Goal: Task Accomplishment & Management: Use online tool/utility

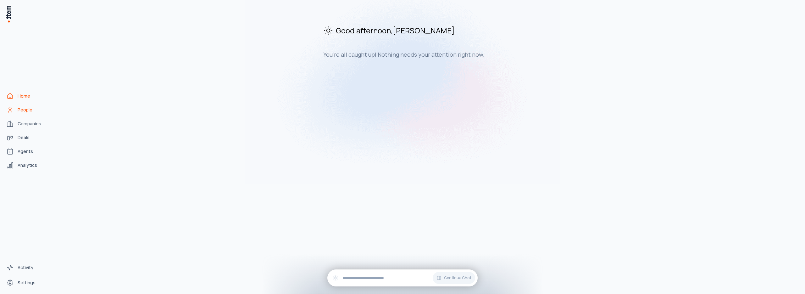
click at [20, 111] on span "People" at bounding box center [25, 110] width 15 height 6
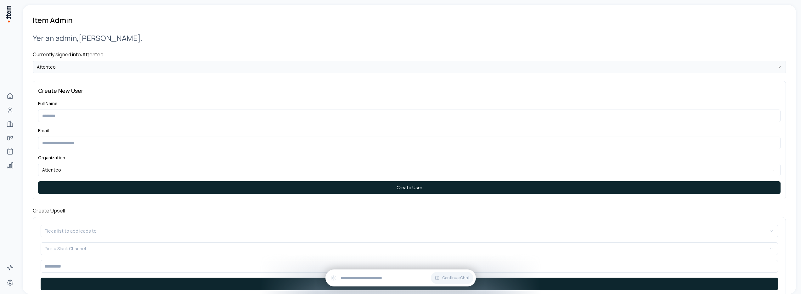
click at [71, 67] on html "**********" at bounding box center [400, 147] width 801 height 294
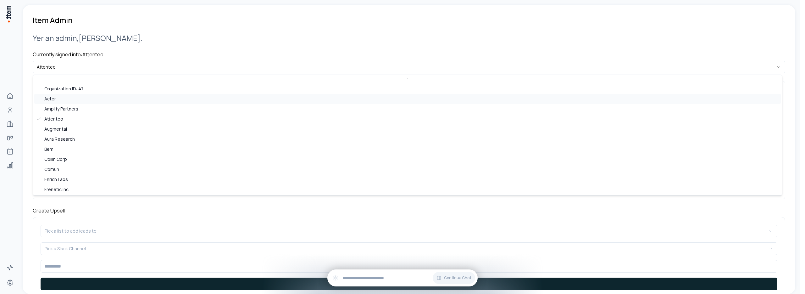
scroll to position [192, 0]
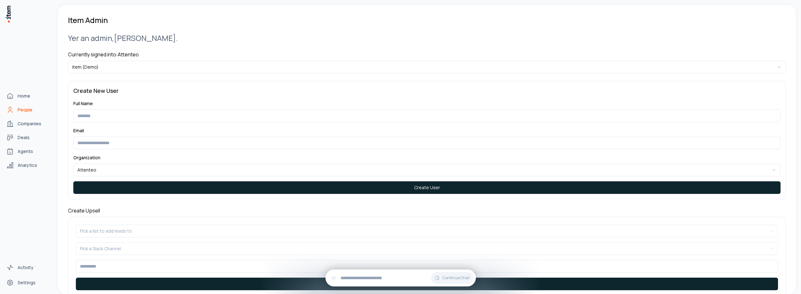
click at [20, 110] on span "People" at bounding box center [25, 110] width 15 height 6
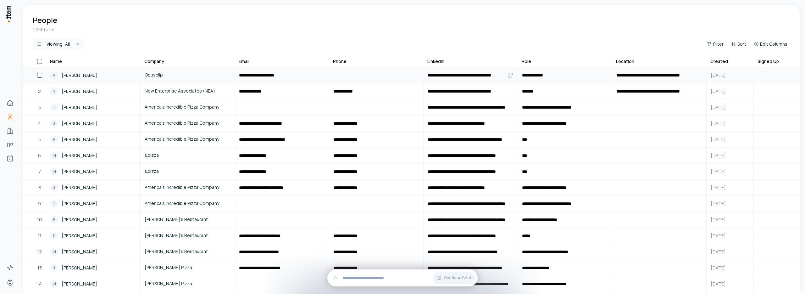
click at [93, 72] on div "A Alex Ren" at bounding box center [93, 75] width 86 height 8
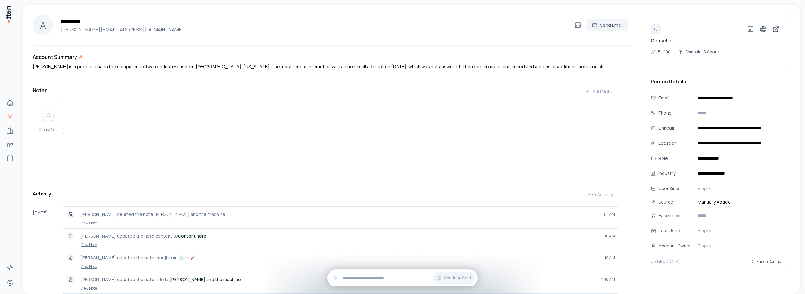
click at [54, 120] on img at bounding box center [48, 115] width 15 height 14
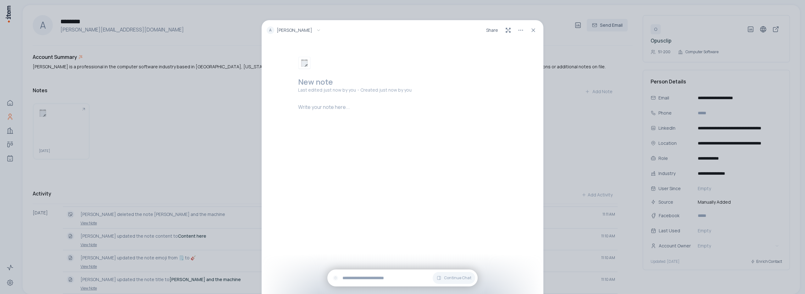
click at [313, 83] on h2 at bounding box center [403, 82] width 211 height 10
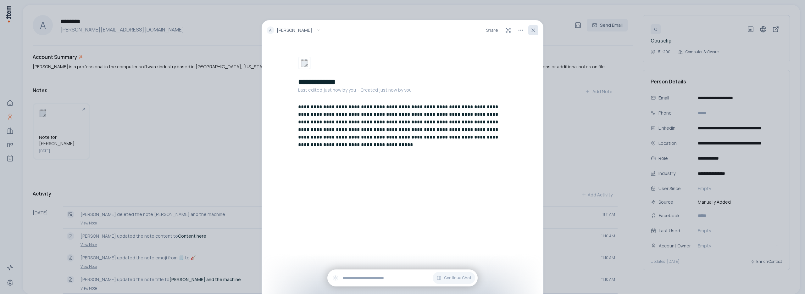
click at [534, 31] on icon at bounding box center [533, 30] width 6 height 6
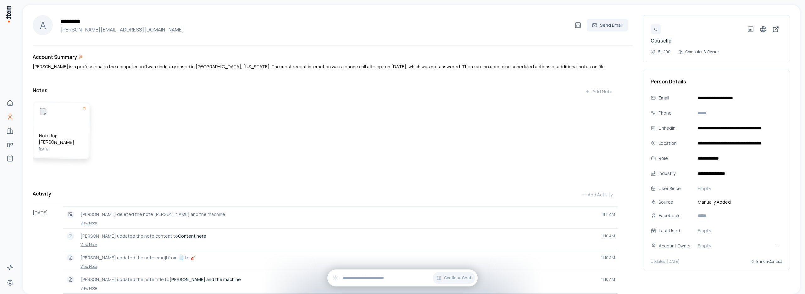
click at [72, 127] on div "Note for alex August 12" at bounding box center [62, 129] width 56 height 55
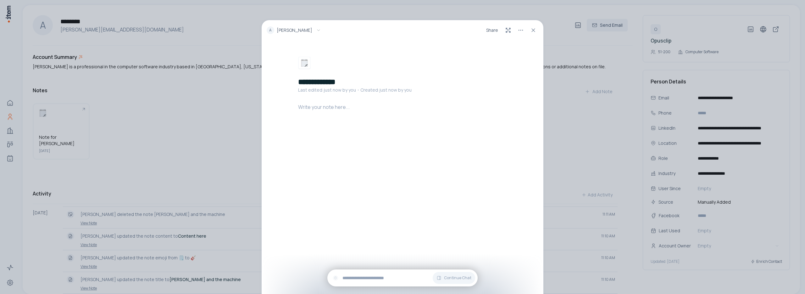
click at [327, 110] on p at bounding box center [403, 107] width 211 height 8
click at [535, 32] on icon at bounding box center [533, 30] width 6 height 6
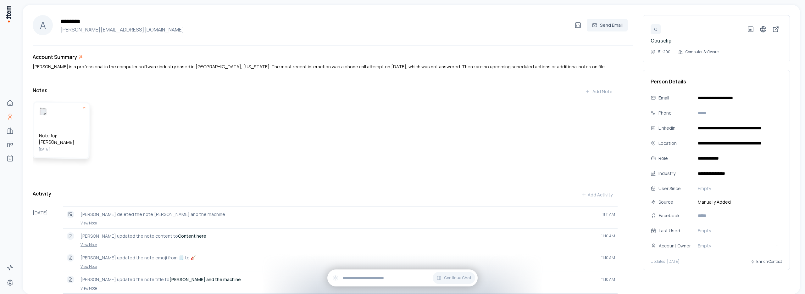
click at [76, 141] on h5 "Note for [PERSON_NAME]" at bounding box center [61, 138] width 45 height 13
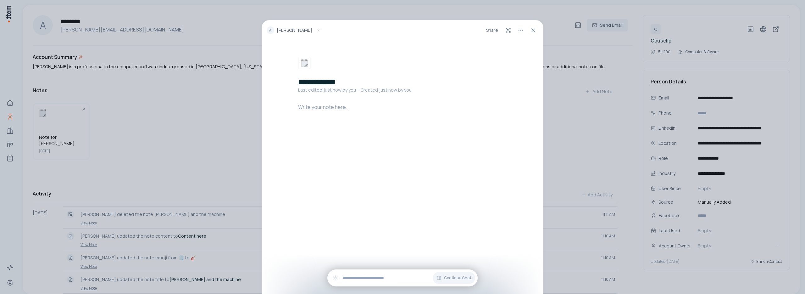
click at [346, 116] on div at bounding box center [403, 125] width 211 height 45
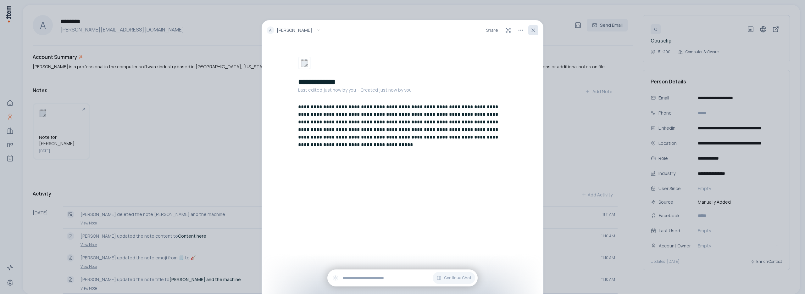
click at [536, 30] on icon at bounding box center [533, 30] width 6 height 6
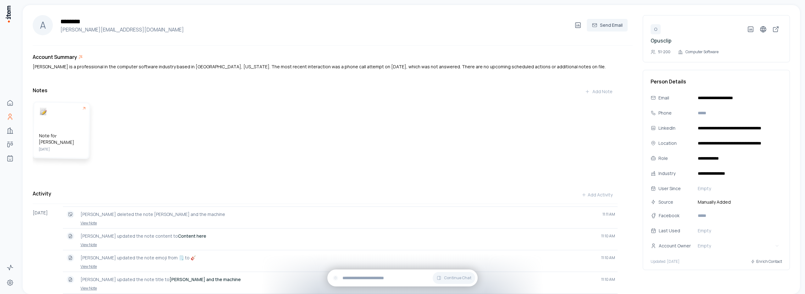
click at [74, 138] on div "Note for alex August 12" at bounding box center [62, 129] width 56 height 55
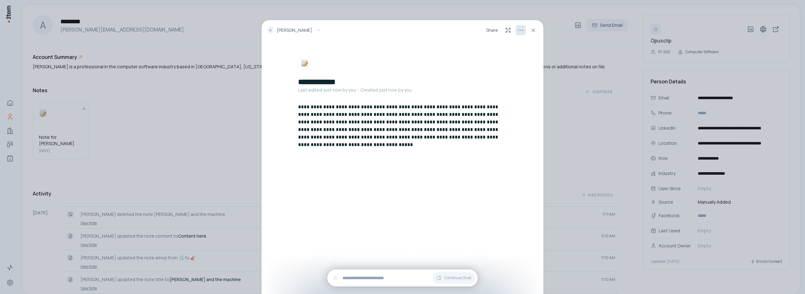
click at [520, 31] on html "**********" at bounding box center [402, 147] width 805 height 294
click at [510, 45] on p "Delete Note" at bounding box center [509, 45] width 26 height 6
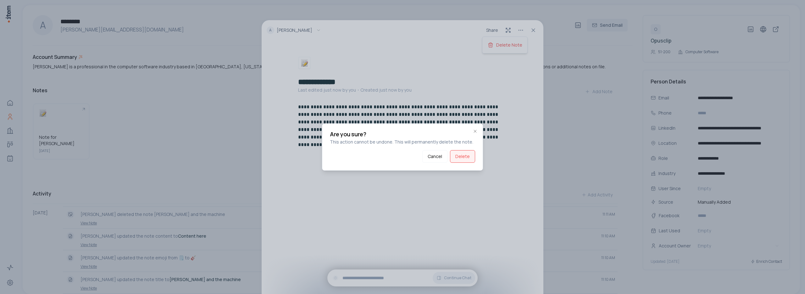
click at [463, 159] on button "Delete" at bounding box center [462, 156] width 25 height 13
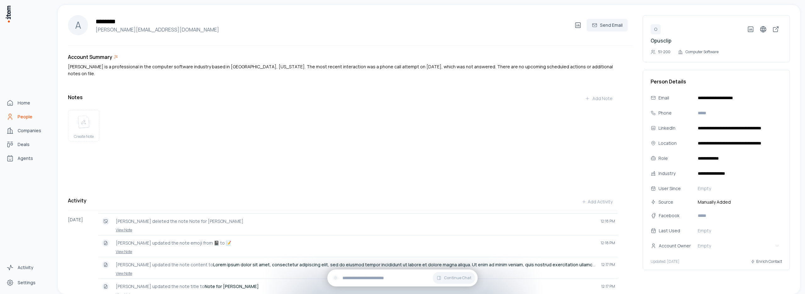
click at [21, 118] on span "People" at bounding box center [25, 117] width 15 height 6
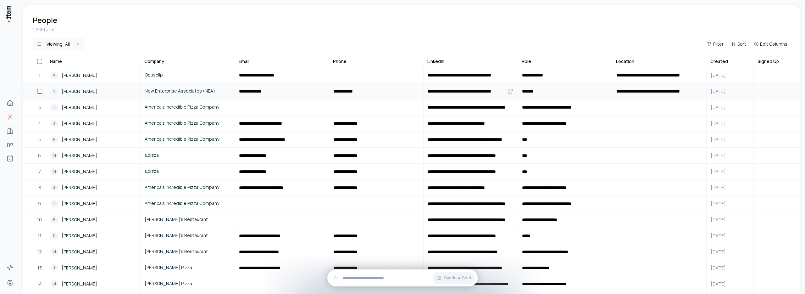
click at [86, 90] on span "[PERSON_NAME]" at bounding box center [80, 91] width 36 height 7
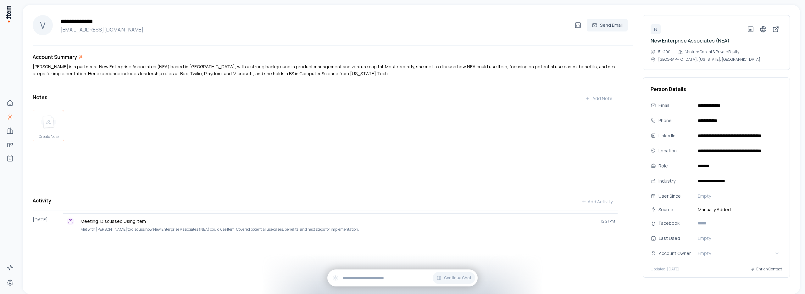
click at [50, 127] on img at bounding box center [48, 122] width 15 height 14
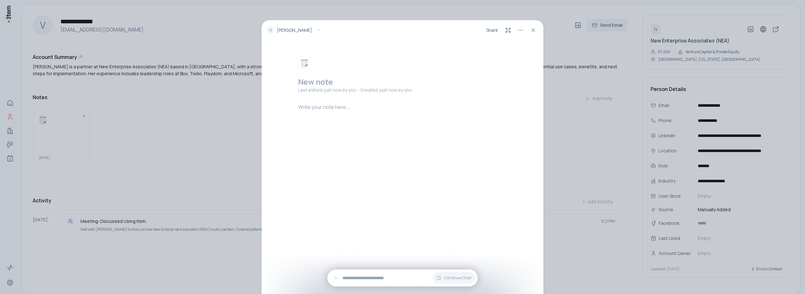
click at [313, 85] on h2 at bounding box center [403, 82] width 211 height 10
click at [314, 109] on p at bounding box center [403, 107] width 211 height 8
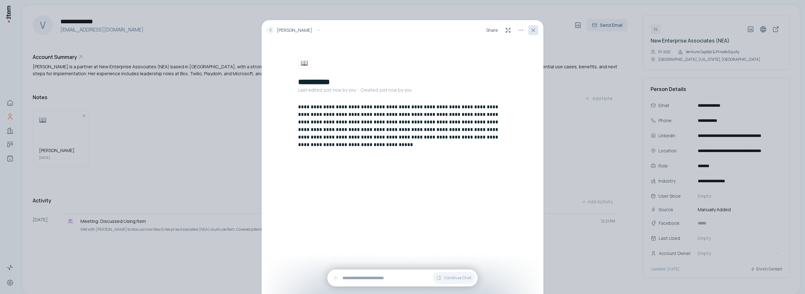
click at [536, 32] on icon at bounding box center [533, 30] width 6 height 6
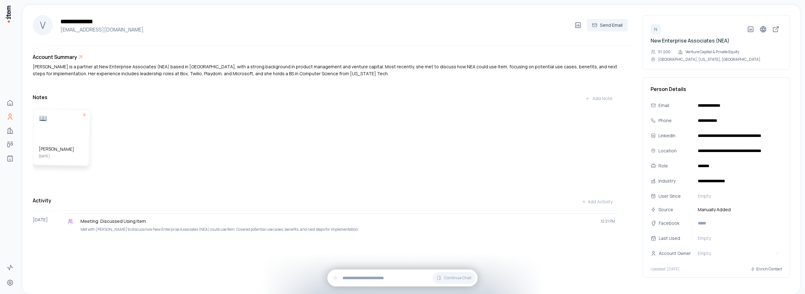
click at [76, 141] on div "[PERSON_NAME] [DATE]" at bounding box center [62, 136] width 56 height 55
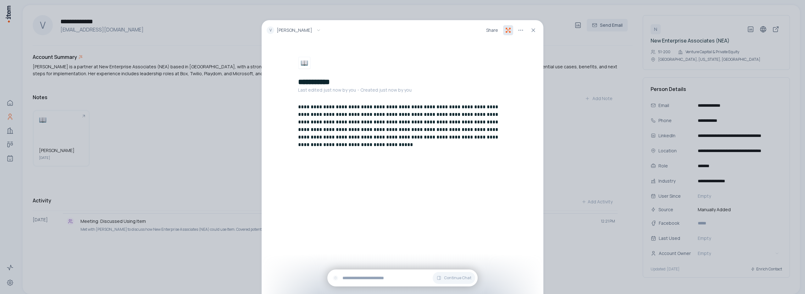
click at [510, 31] on icon at bounding box center [510, 32] width 2 height 2
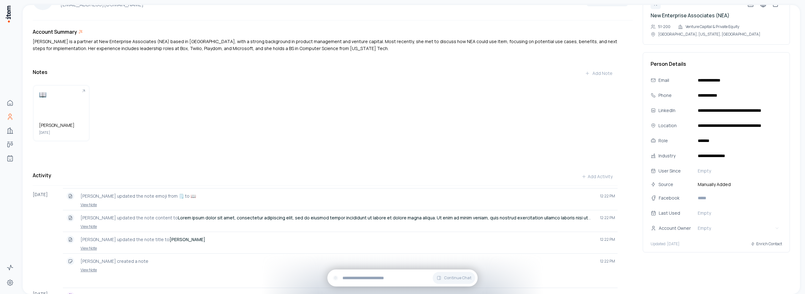
scroll to position [68, 0]
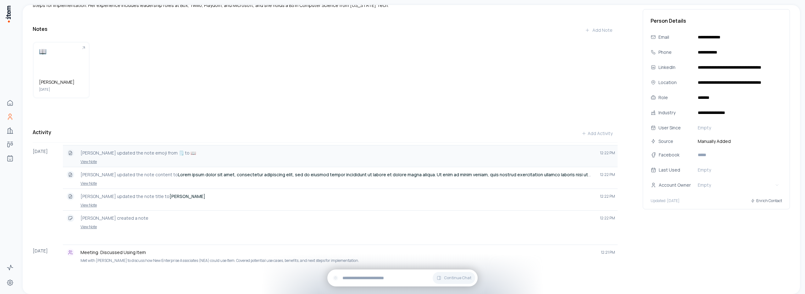
click at [91, 161] on link "View Note" at bounding box center [340, 161] width 550 height 5
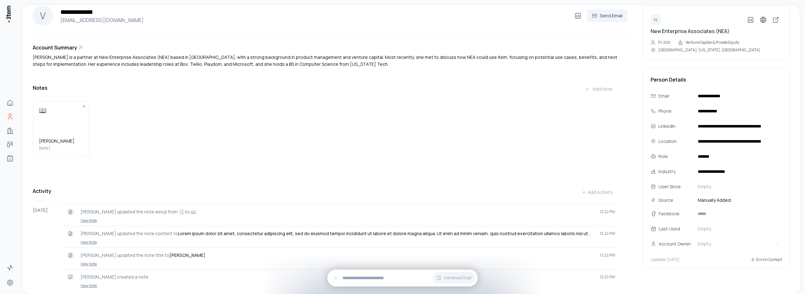
scroll to position [7, 0]
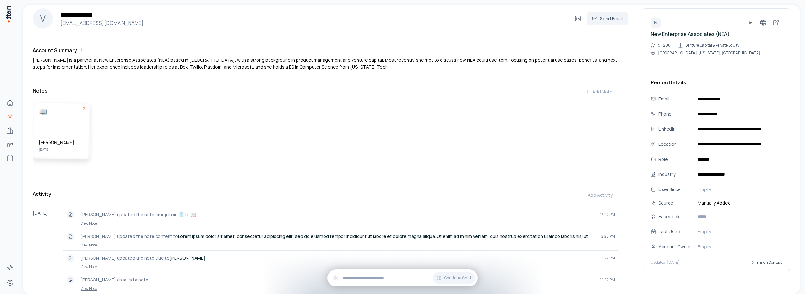
click at [67, 129] on div "[PERSON_NAME] [DATE]" at bounding box center [62, 130] width 56 height 55
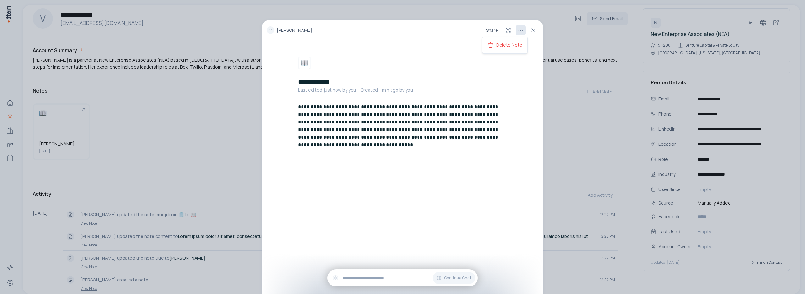
click at [520, 31] on html "**********" at bounding box center [402, 147] width 805 height 294
click at [506, 43] on p "Delete Note" at bounding box center [509, 45] width 26 height 6
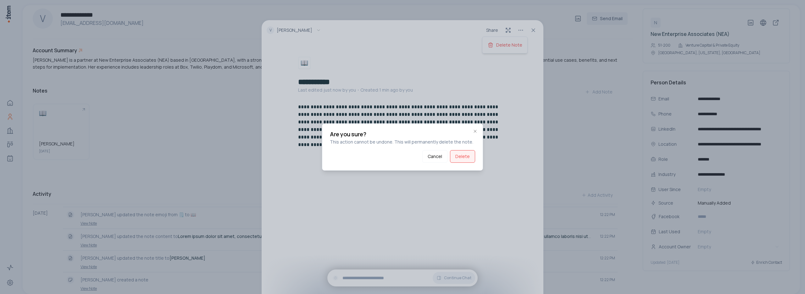
click at [468, 156] on button "Delete" at bounding box center [462, 156] width 25 height 13
